Goal: Information Seeking & Learning: Learn about a topic

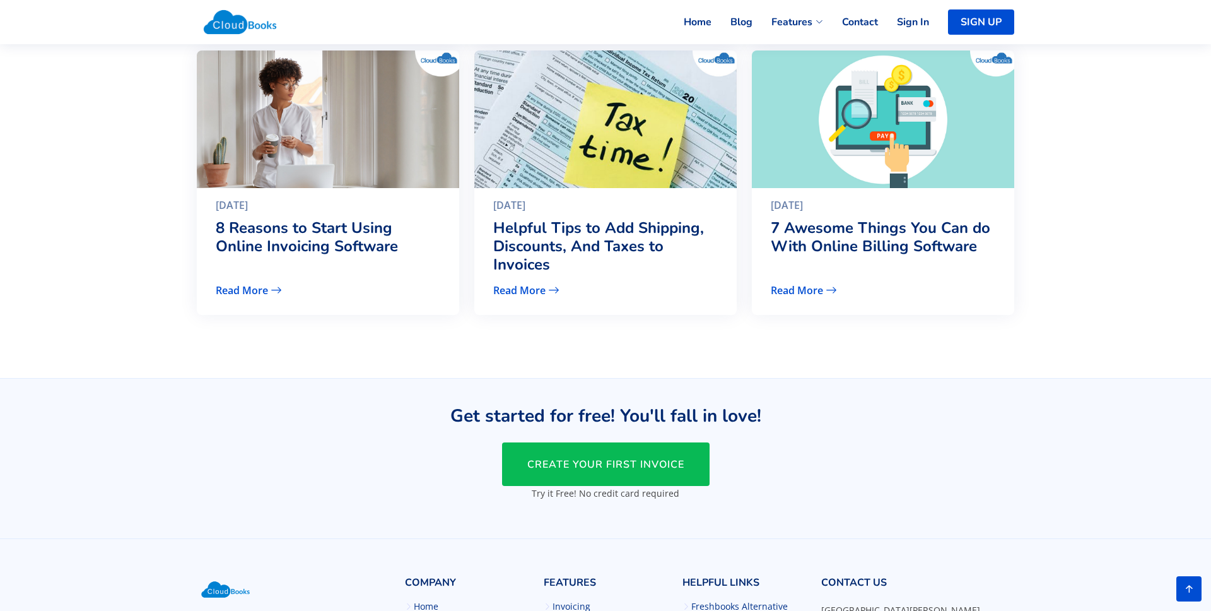
scroll to position [3089, 0]
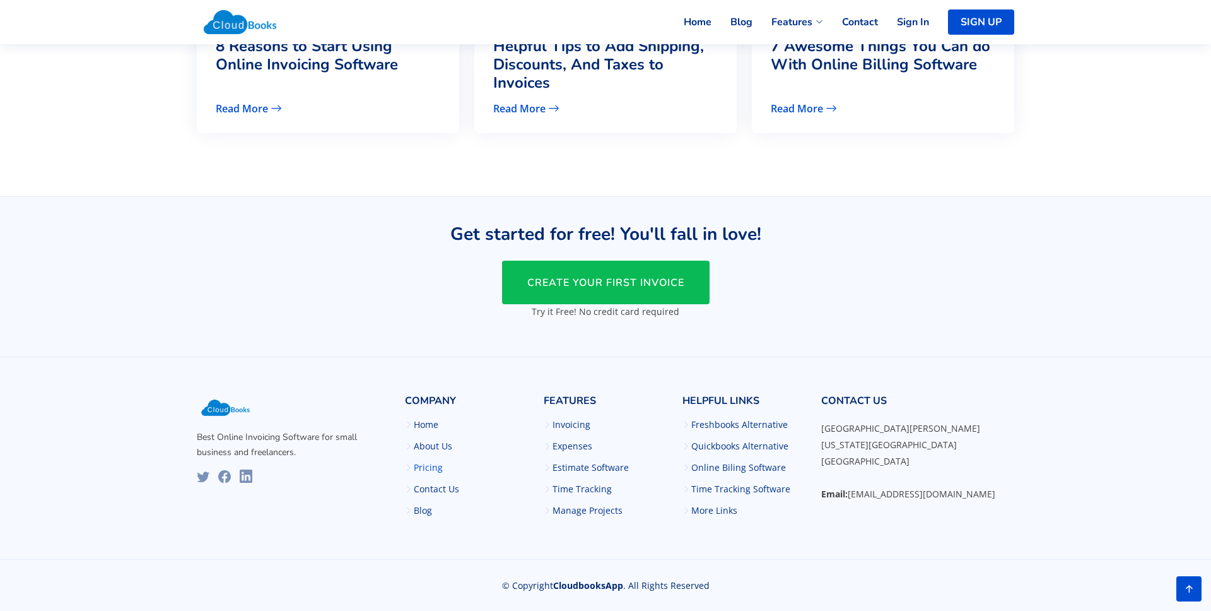
click at [415, 471] on link "Pricing" at bounding box center [428, 467] width 29 height 9
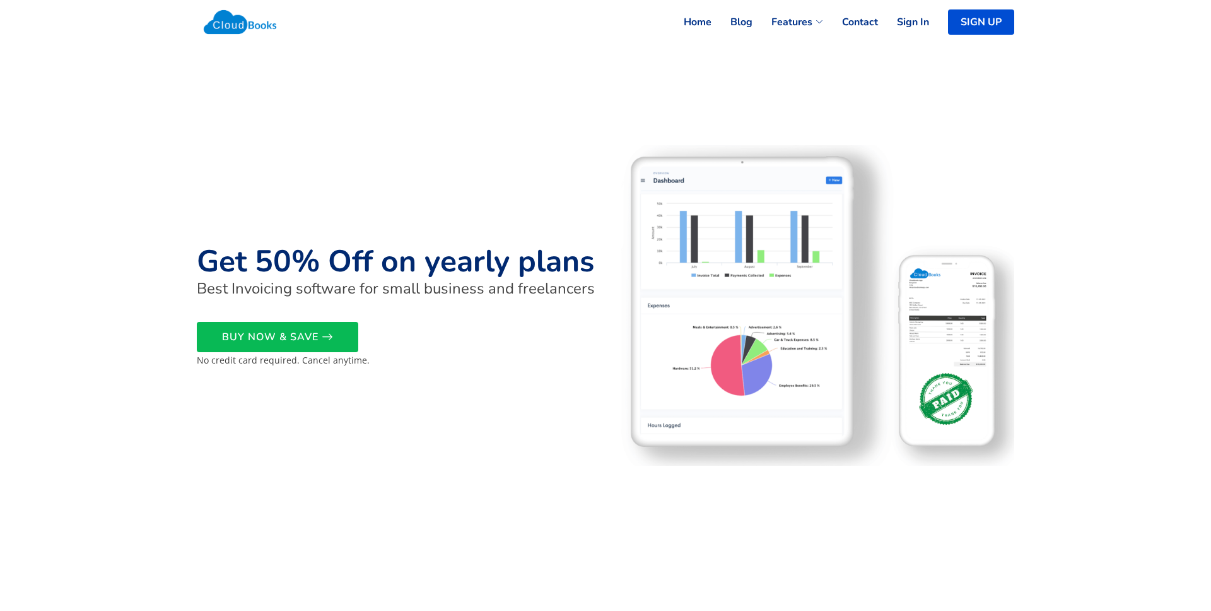
click at [237, 23] on img at bounding box center [240, 22] width 86 height 38
